Goal: Task Accomplishment & Management: Use online tool/utility

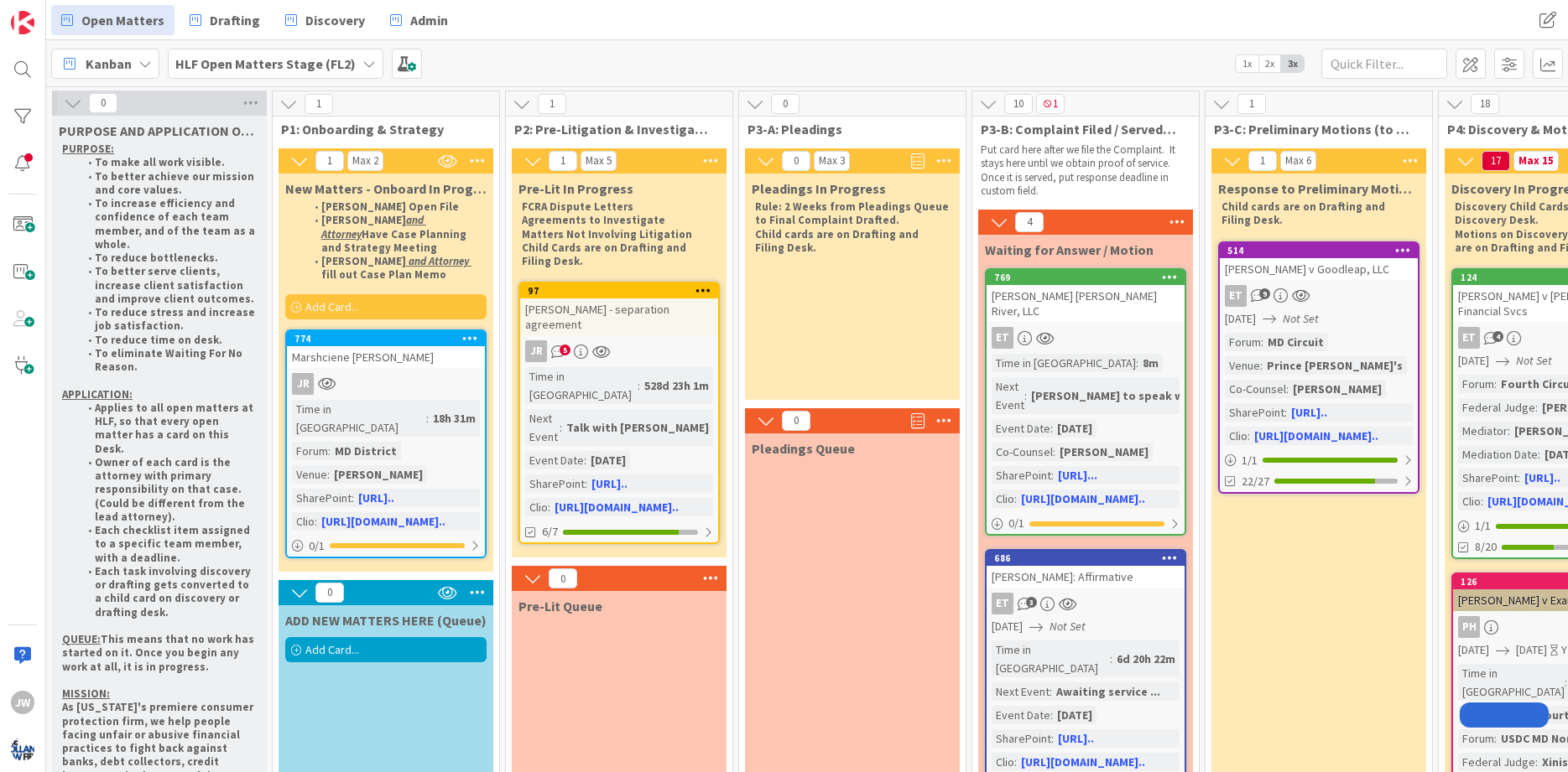
click at [160, 58] on div "Kanban HLF Open Matters Stage (FL2) 1x 2x 3x" at bounding box center [807, 63] width 1522 height 46
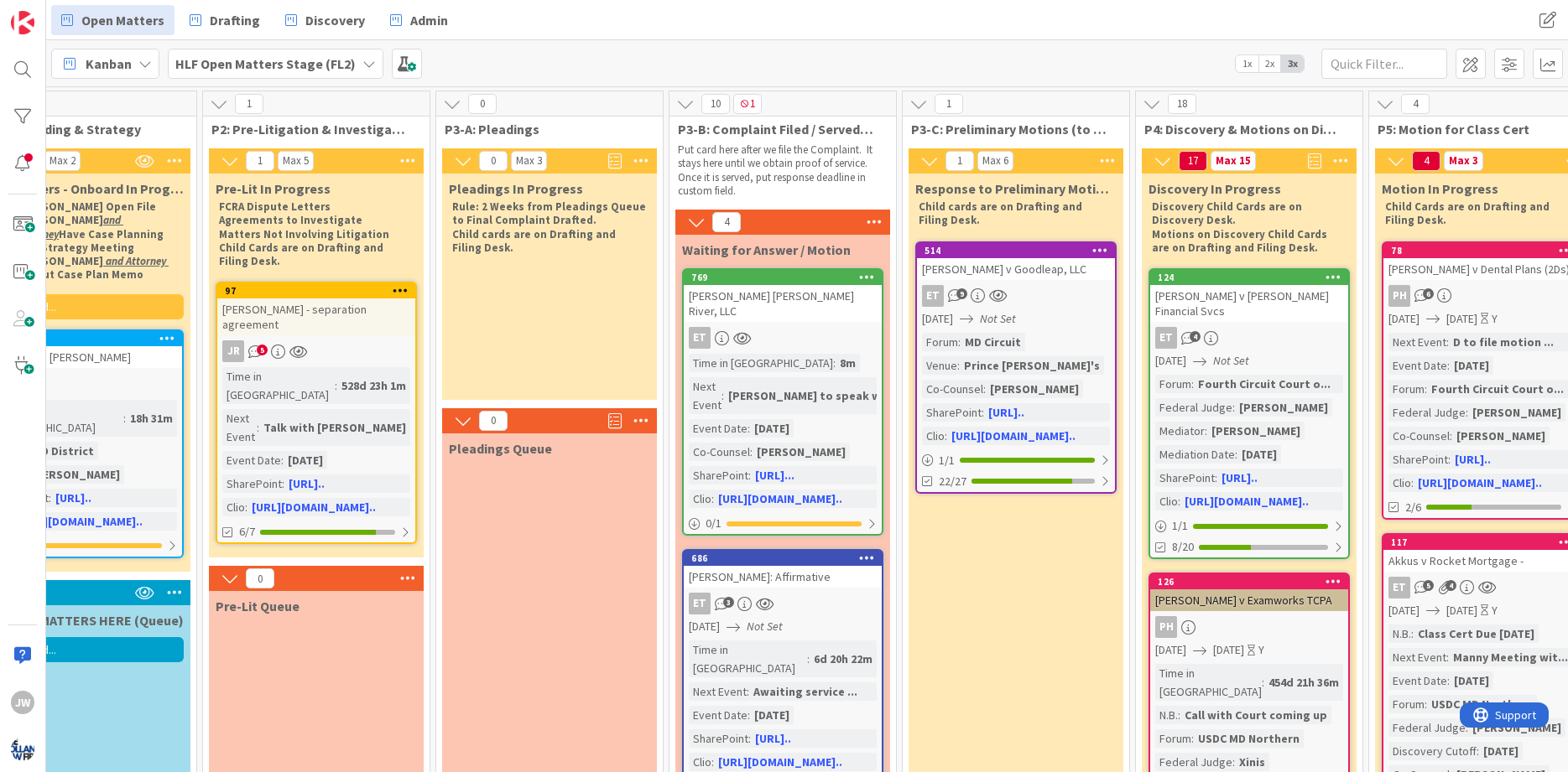
click at [152, 62] on div "Kanban" at bounding box center [105, 63] width 108 height 30
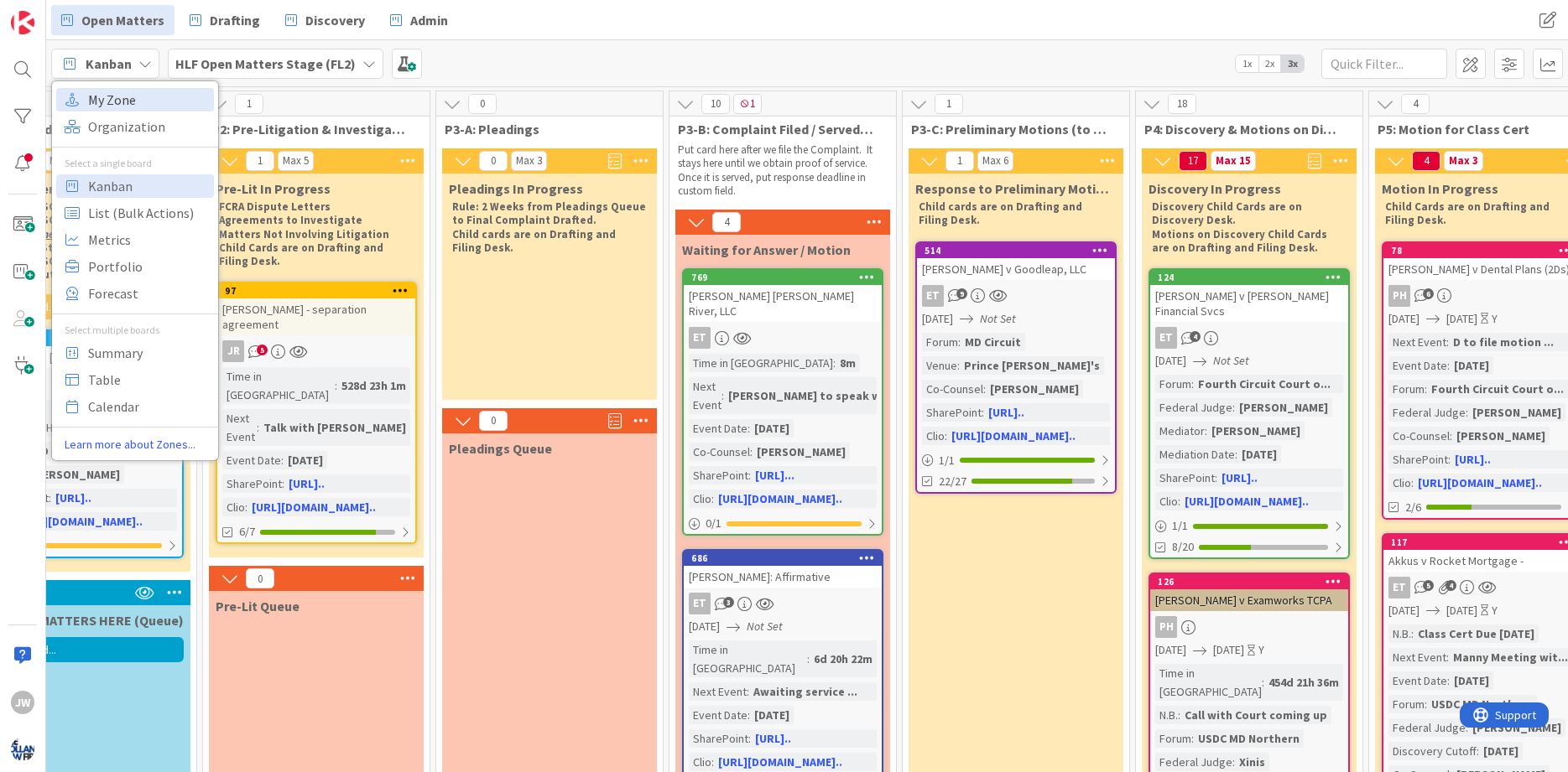
click at [129, 110] on span "My Zone" at bounding box center [148, 100] width 121 height 25
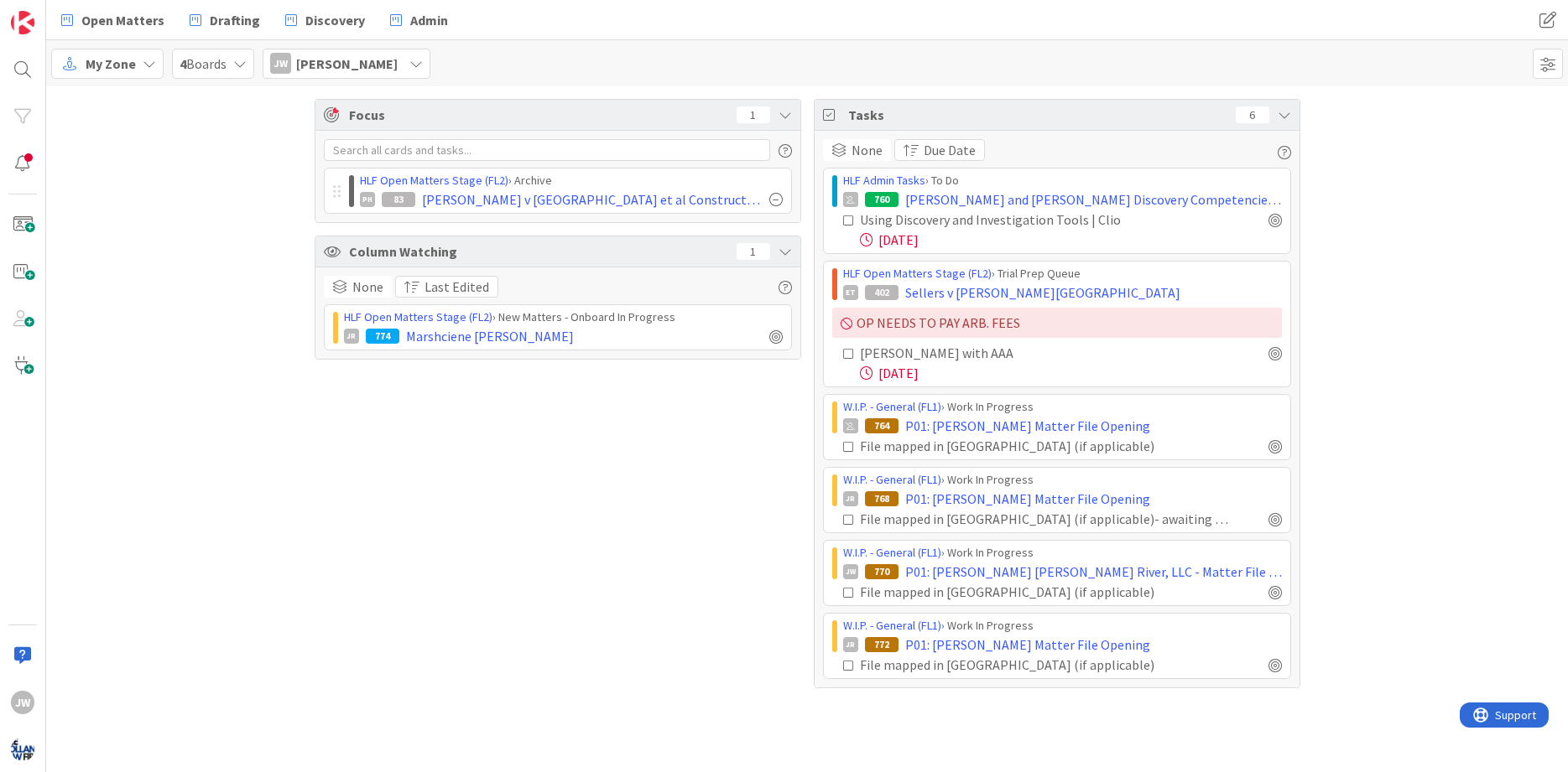
click at [850, 357] on icon at bounding box center [849, 353] width 12 height 12
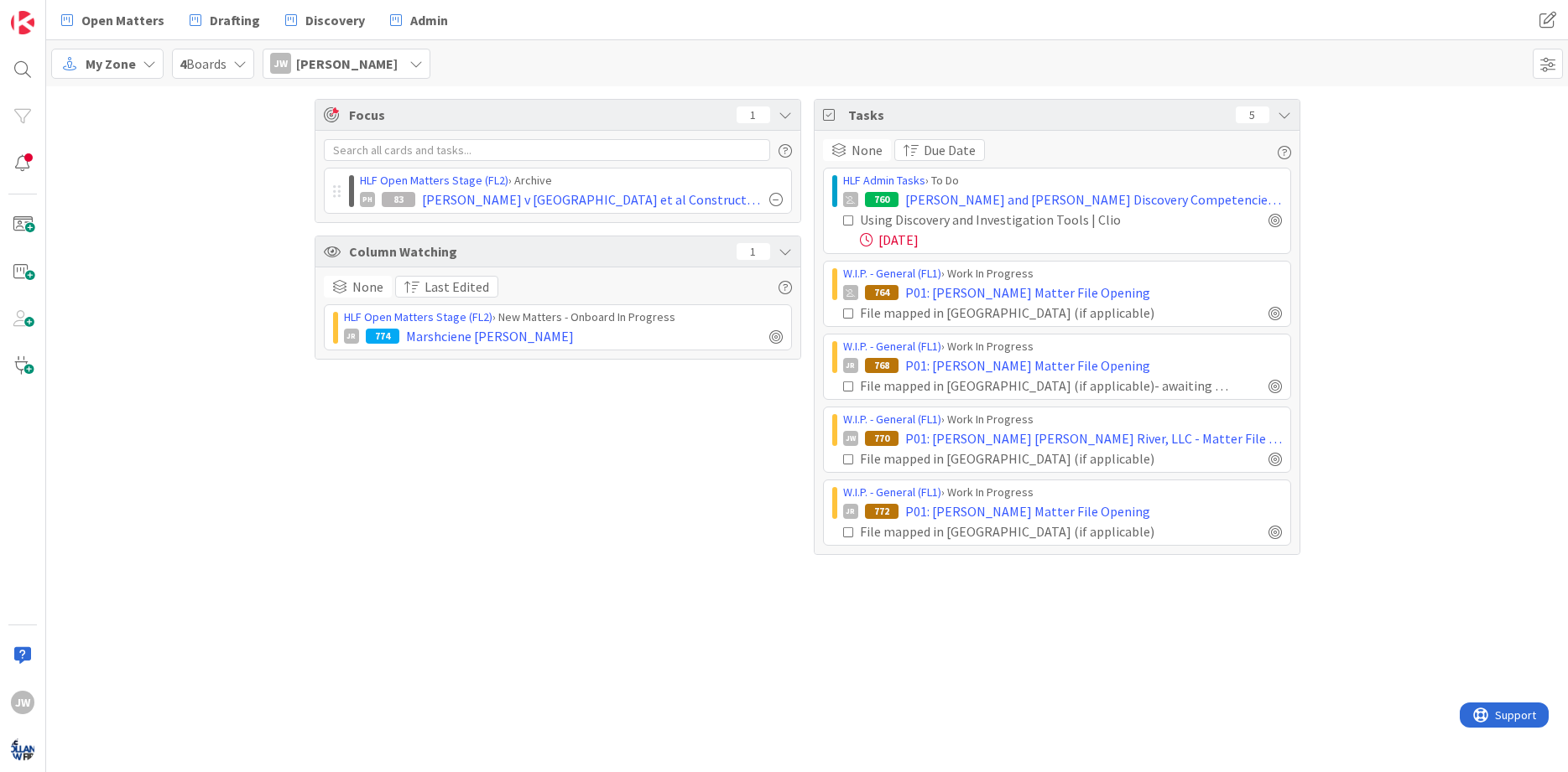
click at [994, 598] on div "Focus 1 HLF Open Matters Stage (FL2) › Archive PH 83 Wells v Pennrose et al Con…" at bounding box center [807, 430] width 1522 height 686
click at [506, 480] on div "Focus 1 HLF Open Matters Stage (FL2) › Archive PH 83 Wells v Pennrose et al Con…" at bounding box center [557, 327] width 486 height 456
click at [920, 225] on div "Using Discovery and Investigation Tools | Clio" at bounding box center [1023, 219] width 328 height 20
click at [172, 311] on div "Focus 1 HLF Open Matters Stage (FL2) › Archive PH 83 Wells v Pennrose et al Con…" at bounding box center [807, 327] width 1522 height 482
click at [921, 218] on div "Using Discovery and Investigation Tools | Clio" at bounding box center [1023, 219] width 328 height 20
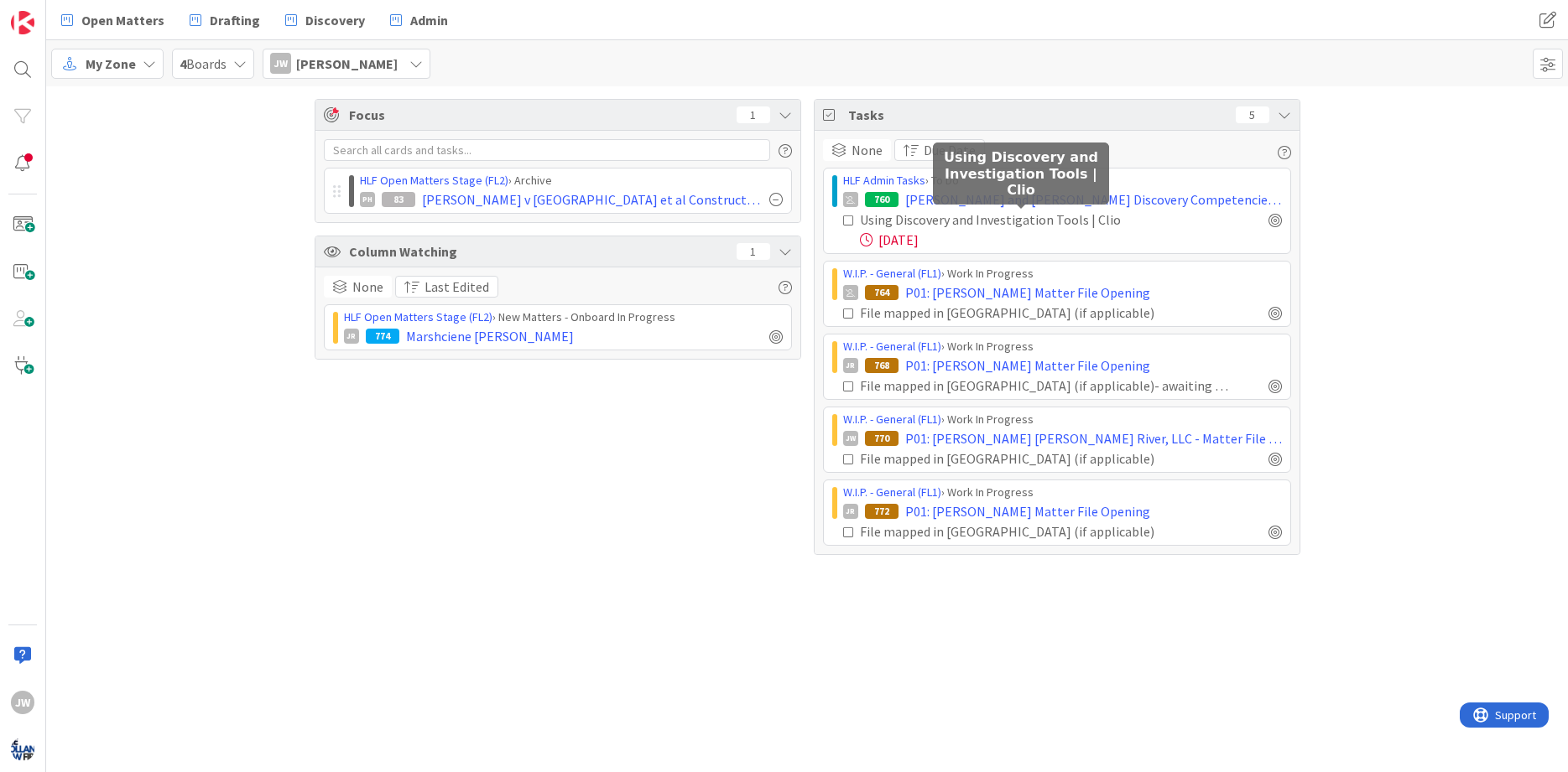
click at [907, 218] on div "Using Discovery and Investigation Tools | Clio" at bounding box center [1023, 219] width 328 height 20
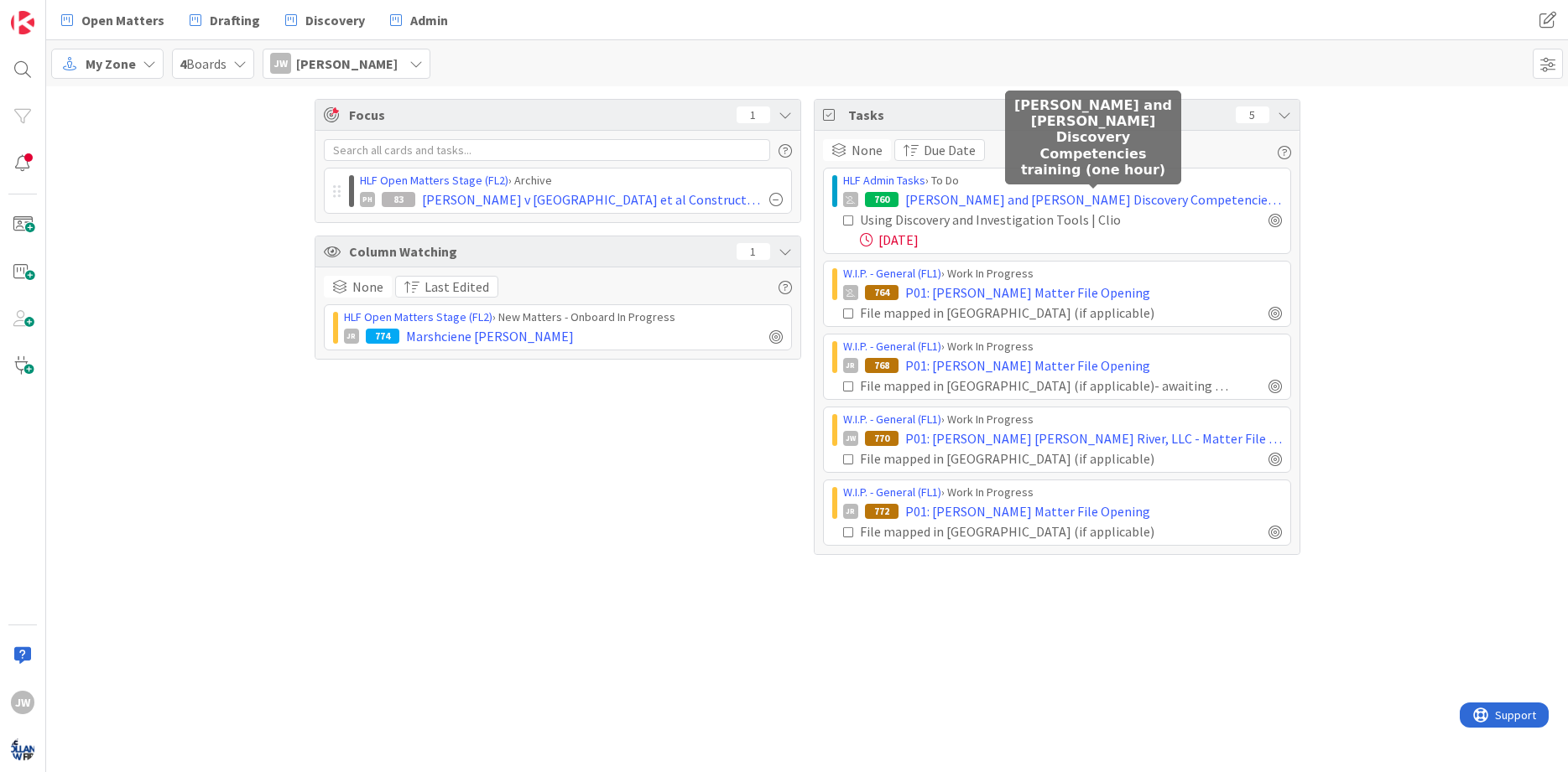
click at [940, 202] on span "[PERSON_NAME] and [PERSON_NAME] Discovery Competencies training (one hour)" at bounding box center [1094, 199] width 377 height 20
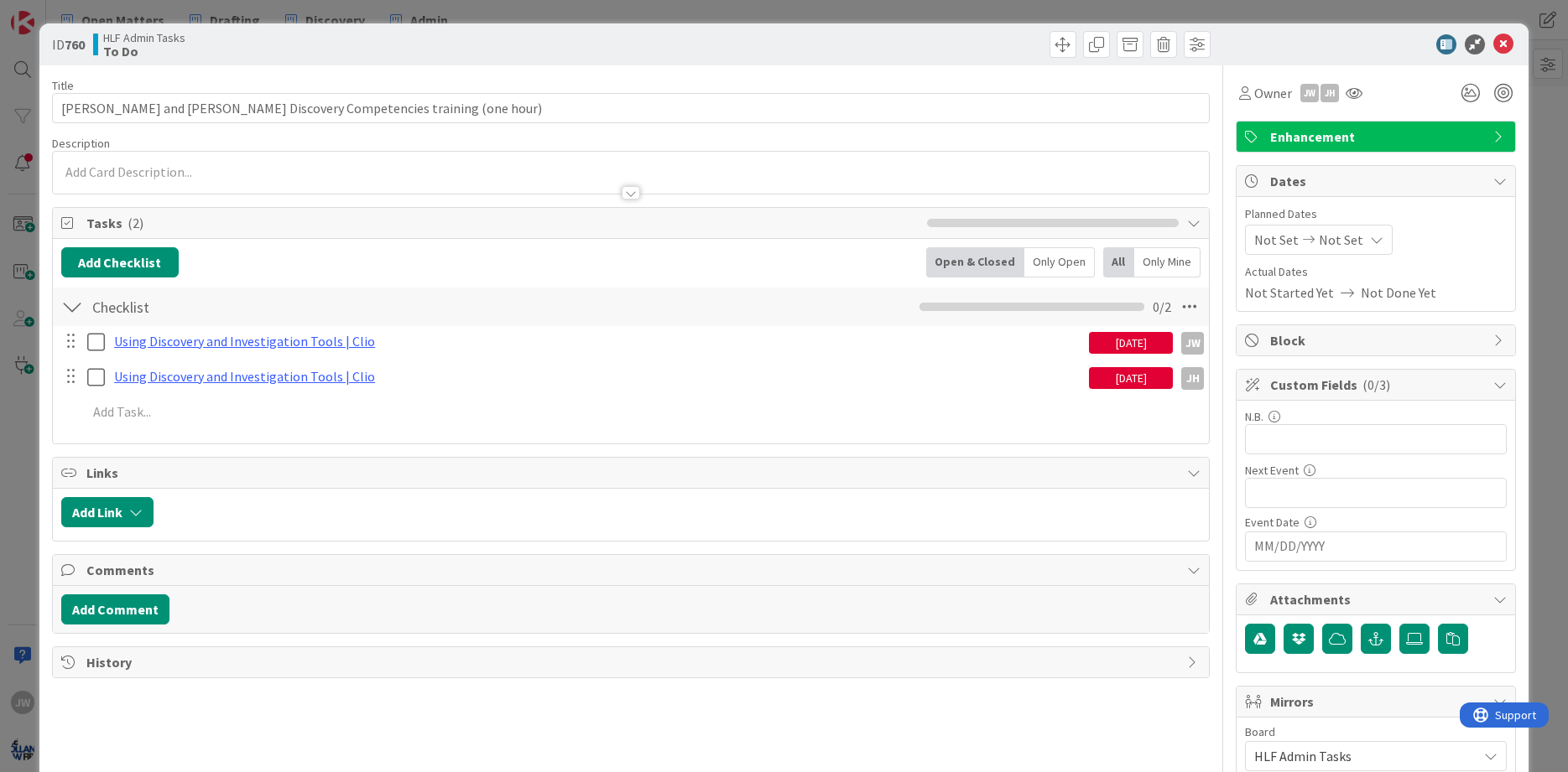
click at [1095, 342] on div "[DATE]" at bounding box center [1131, 343] width 84 height 22
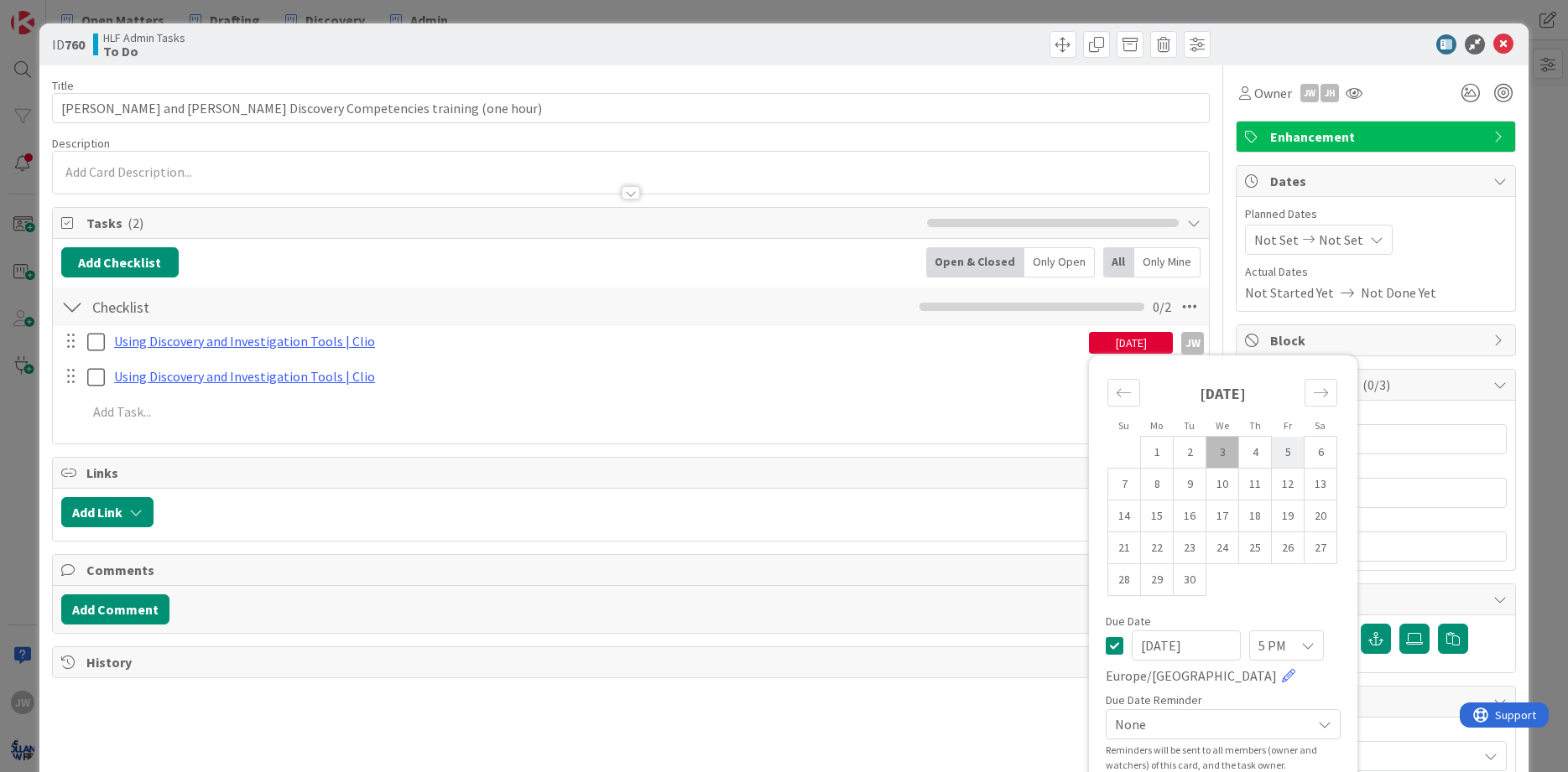
click at [1284, 452] on td "5" at bounding box center [1288, 452] width 33 height 32
type input "[DATE]"
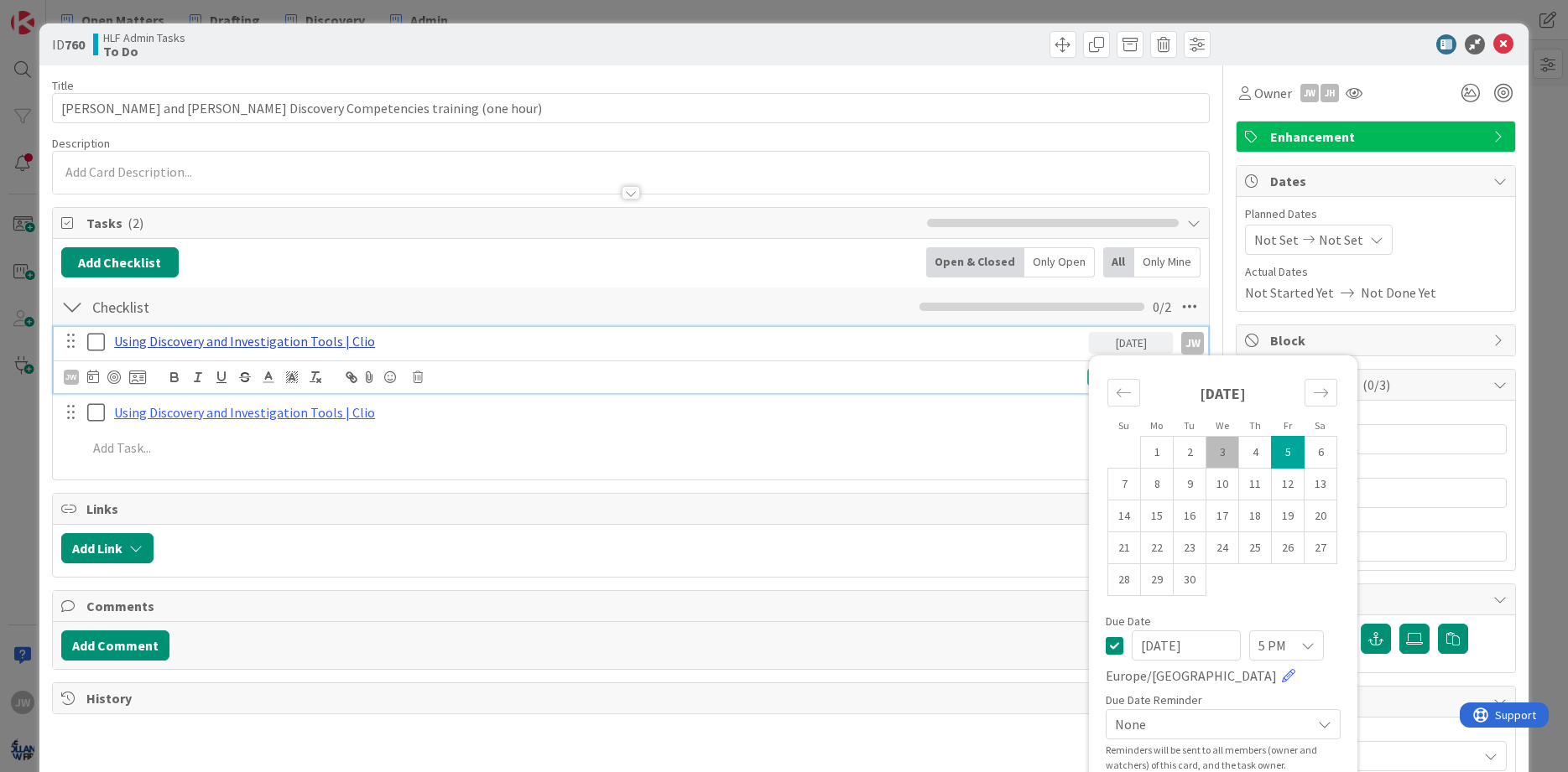
click at [281, 346] on link "Using Discovery and Investigation Tools | Clio" at bounding box center [244, 341] width 261 height 16
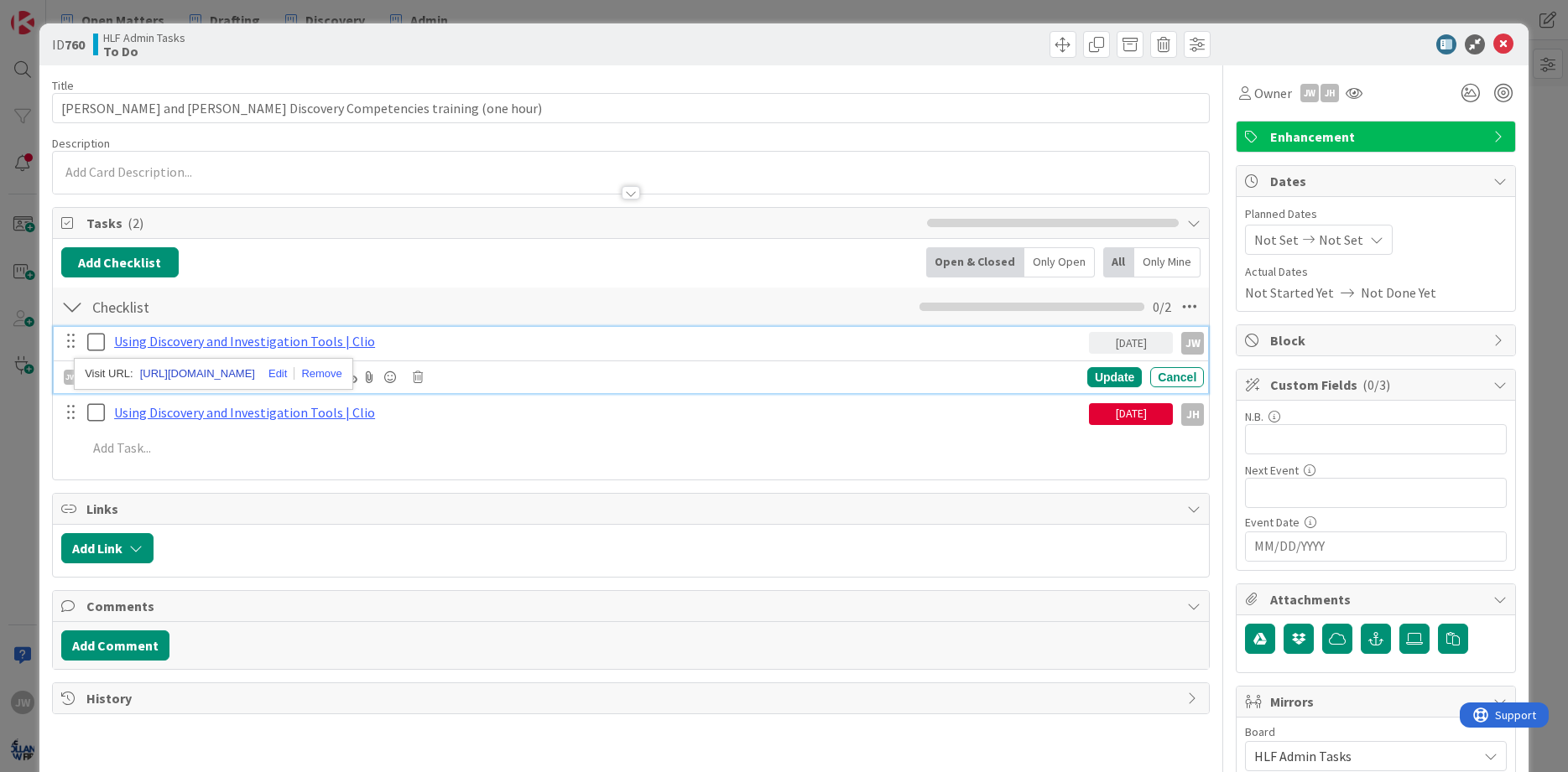
click at [255, 369] on link "https://www.clio.com/events/webinar-using-discovery-investigation-tools/" at bounding box center [198, 374] width 115 height 22
click at [162, 201] on div "Title 63 / 128 Jamie and Jimmy CLIO Discovery Competencies training (one hour) …" at bounding box center [631, 722] width 1158 height 1313
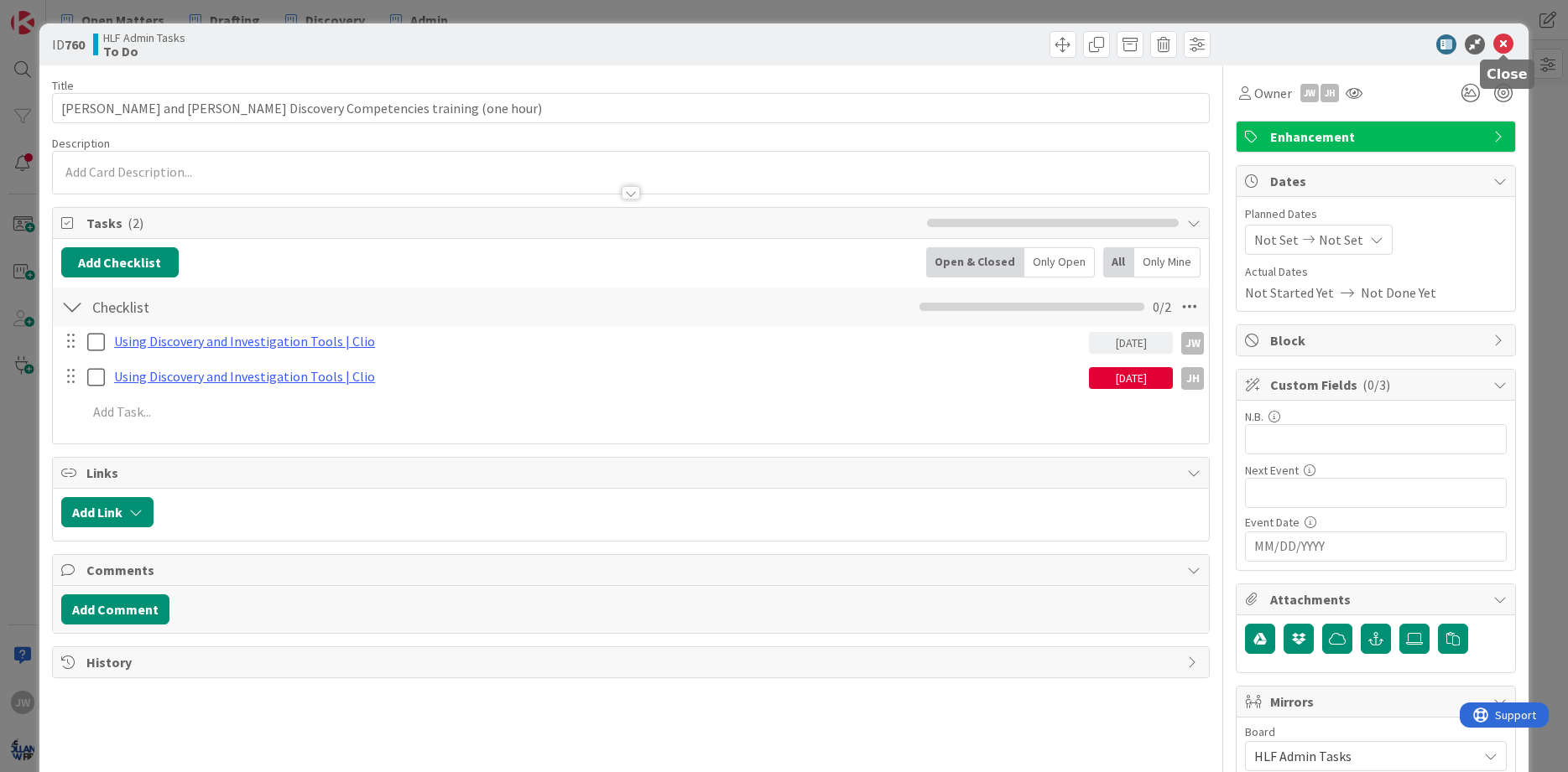
click at [1499, 39] on icon at bounding box center [1503, 45] width 20 height 20
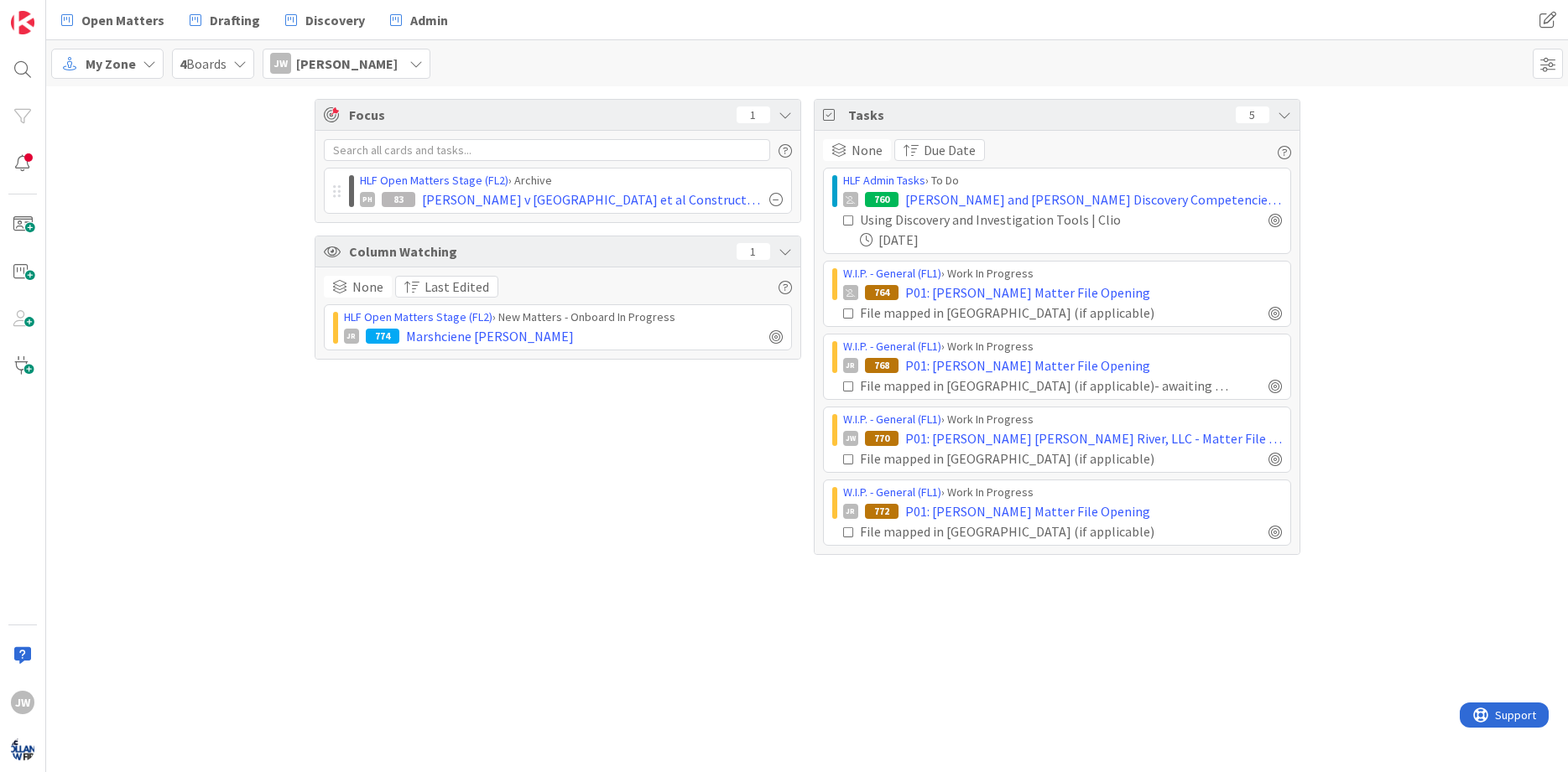
click at [1311, 489] on div "Focus 1 HLF Open Matters Stage (FL2) › Archive PH 83 Wells v Pennrose et al Con…" at bounding box center [807, 327] width 1522 height 482
click at [220, 244] on div "Focus 1 HLF Open Matters Stage (FL2) › Archive PH 83 Wells v Pennrose et al Con…" at bounding box center [807, 327] width 1522 height 482
click at [220, 178] on div "Focus 1 HLF Open Matters Stage (FL2) › Archive PH 83 Wells v Pennrose et al Con…" at bounding box center [807, 327] width 1522 height 482
